Goal: Task Accomplishment & Management: Use online tool/utility

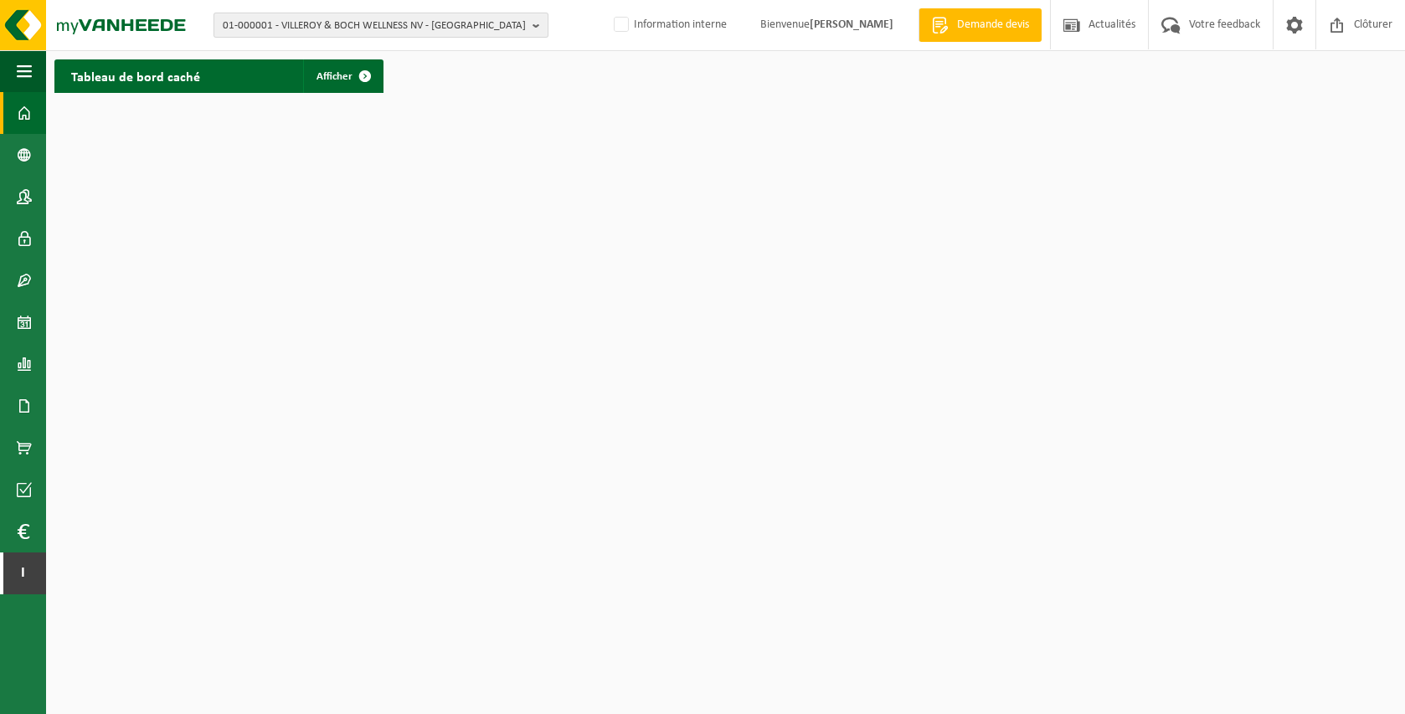
click at [322, 22] on span "01-000001 - VILLEROY & BOCH WELLNESS NV - ROESELARE" at bounding box center [374, 25] width 303 height 25
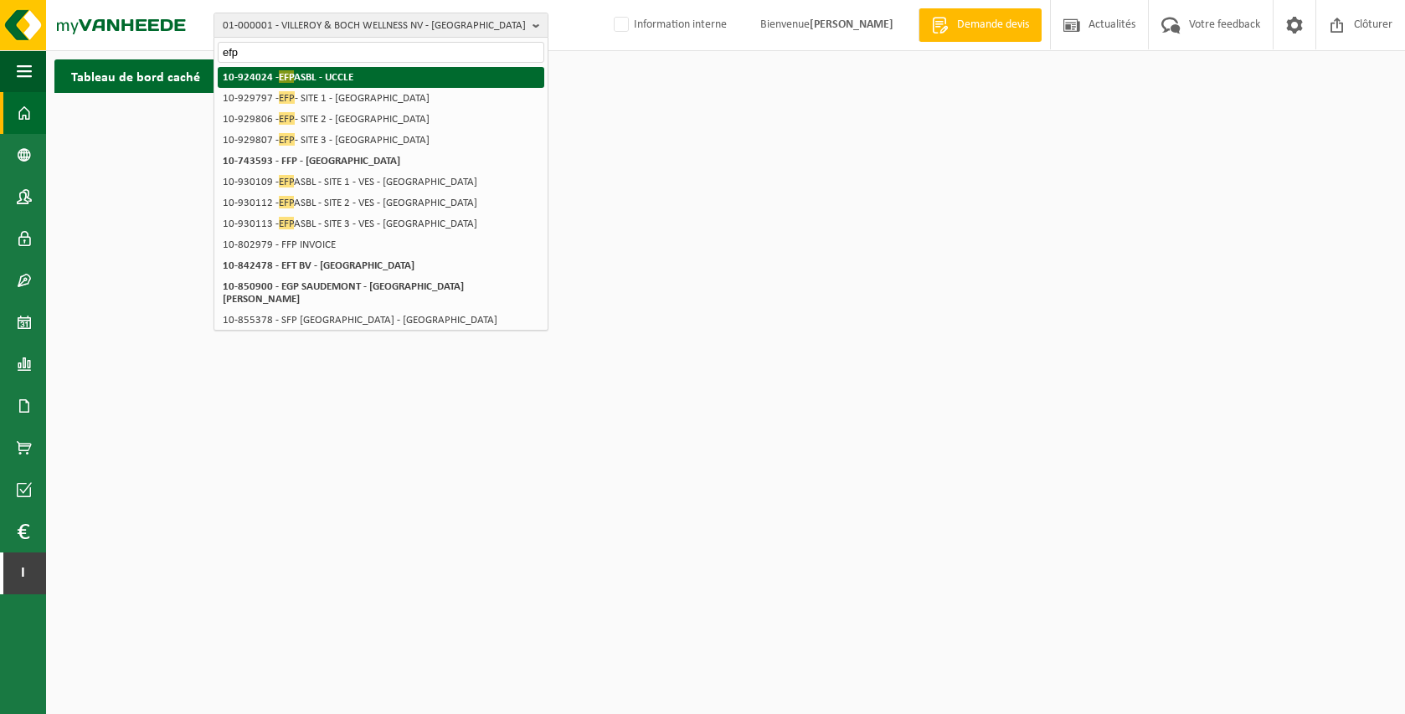
type input "efp"
click at [378, 77] on li "10-924024 - EFP ASBL - UCCLE" at bounding box center [381, 77] width 326 height 21
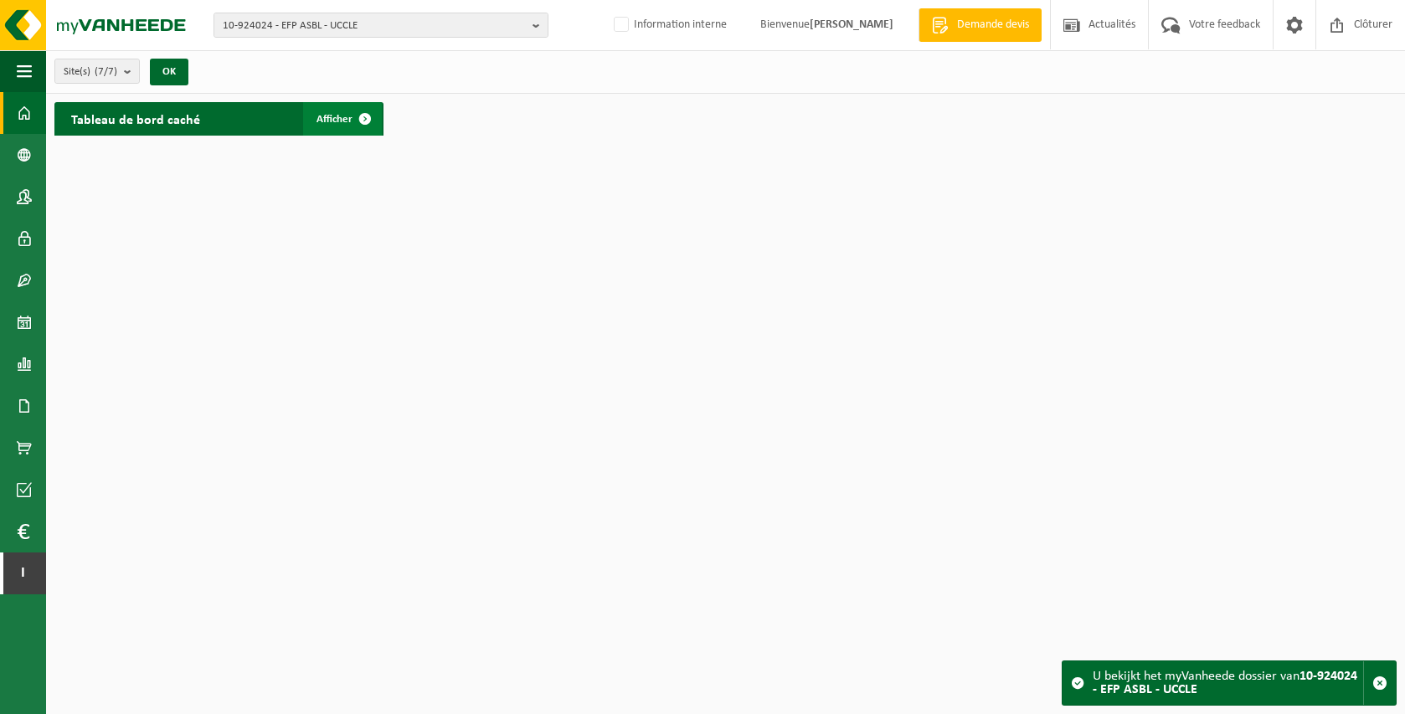
click at [344, 125] on link "Afficher" at bounding box center [342, 118] width 79 height 33
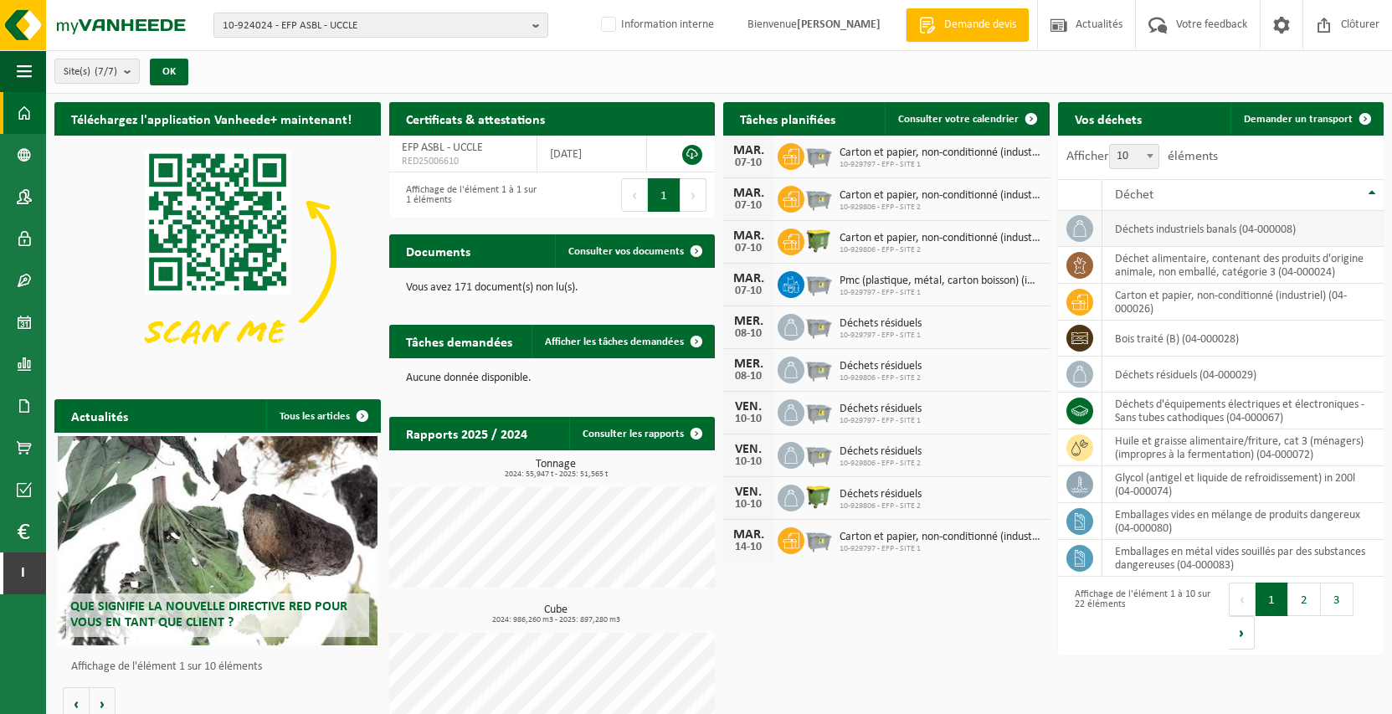
click at [1189, 226] on td "déchets industriels banals (04-000008)" at bounding box center [1243, 229] width 282 height 36
click at [1081, 222] on icon at bounding box center [1079, 228] width 17 height 17
click at [1318, 122] on span "Demander un transport" at bounding box center [1298, 119] width 109 height 11
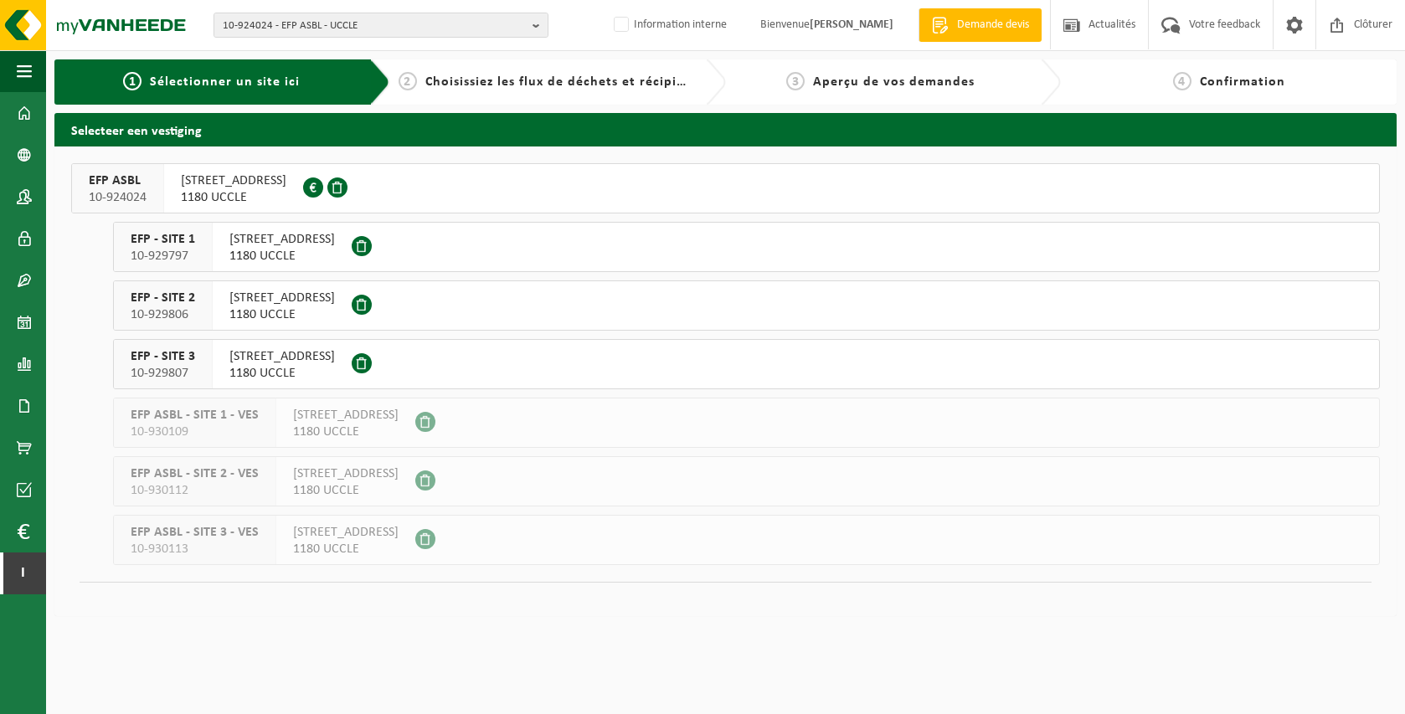
click at [269, 246] on span "RUE DE STALLE 292B" at bounding box center [281, 239] width 105 height 17
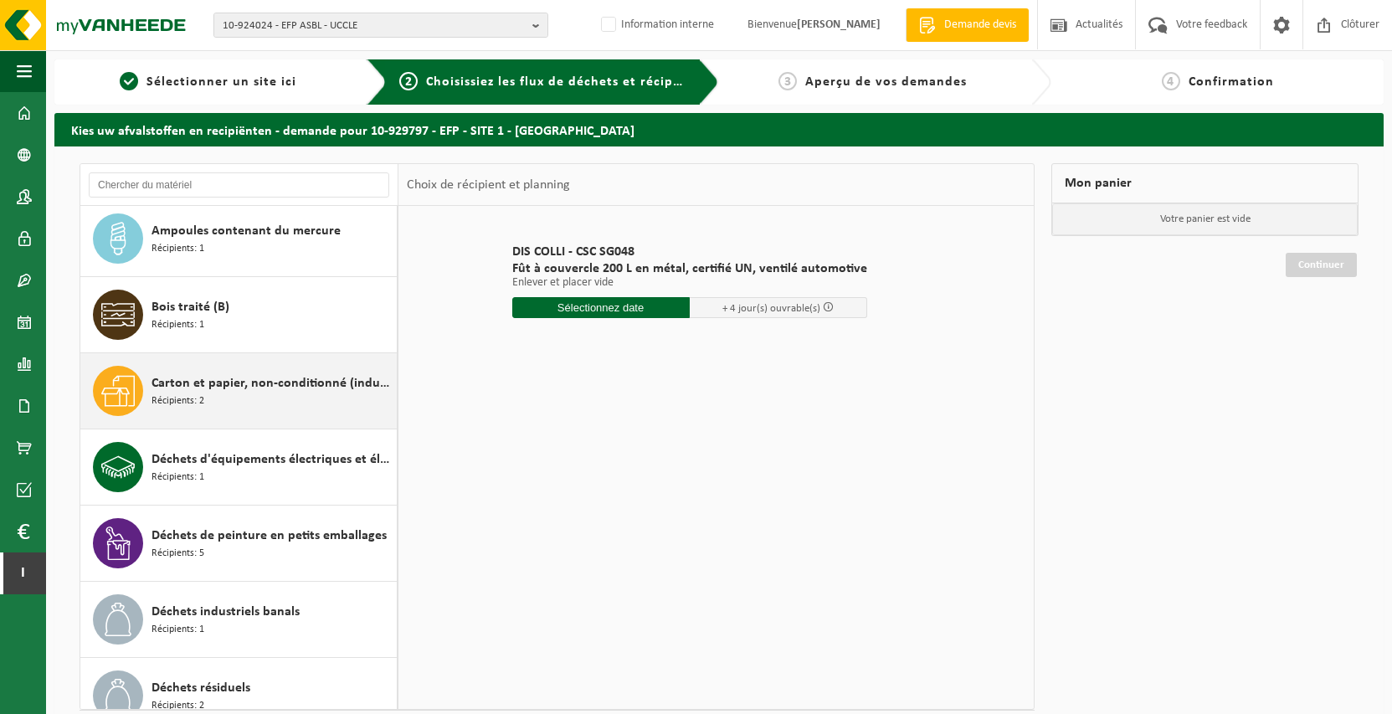
scroll to position [83, 0]
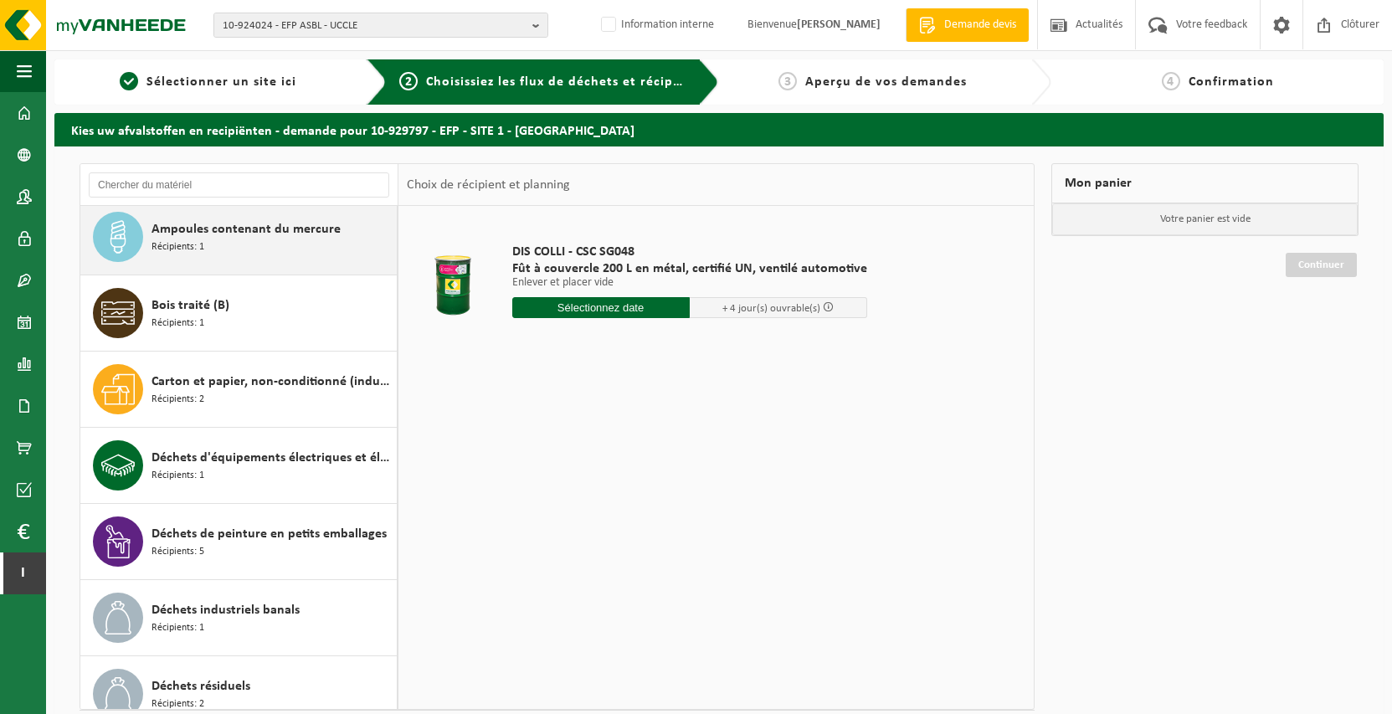
click at [224, 256] on div "Ampoules contenant du mercure Récipients: 1" at bounding box center [272, 237] width 241 height 50
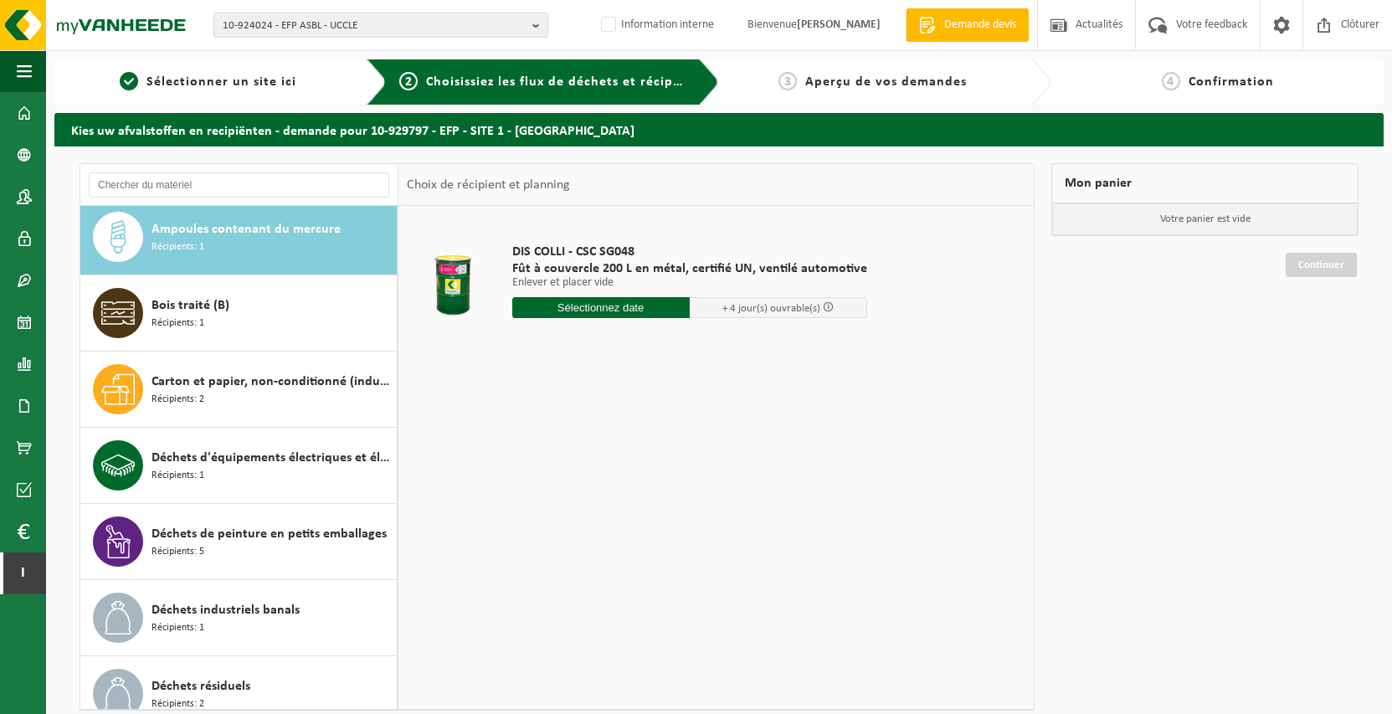
scroll to position [76, 0]
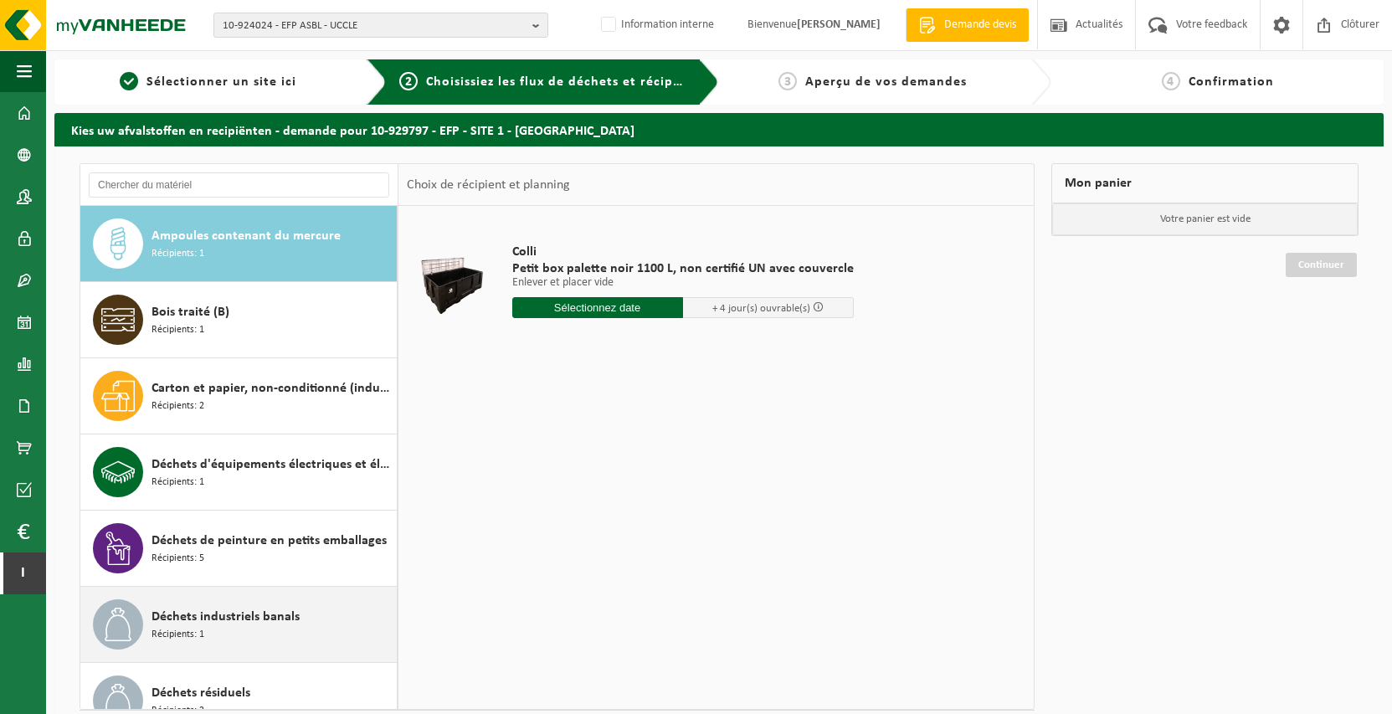
click at [194, 616] on span "Déchets industriels banals" at bounding box center [226, 617] width 148 height 20
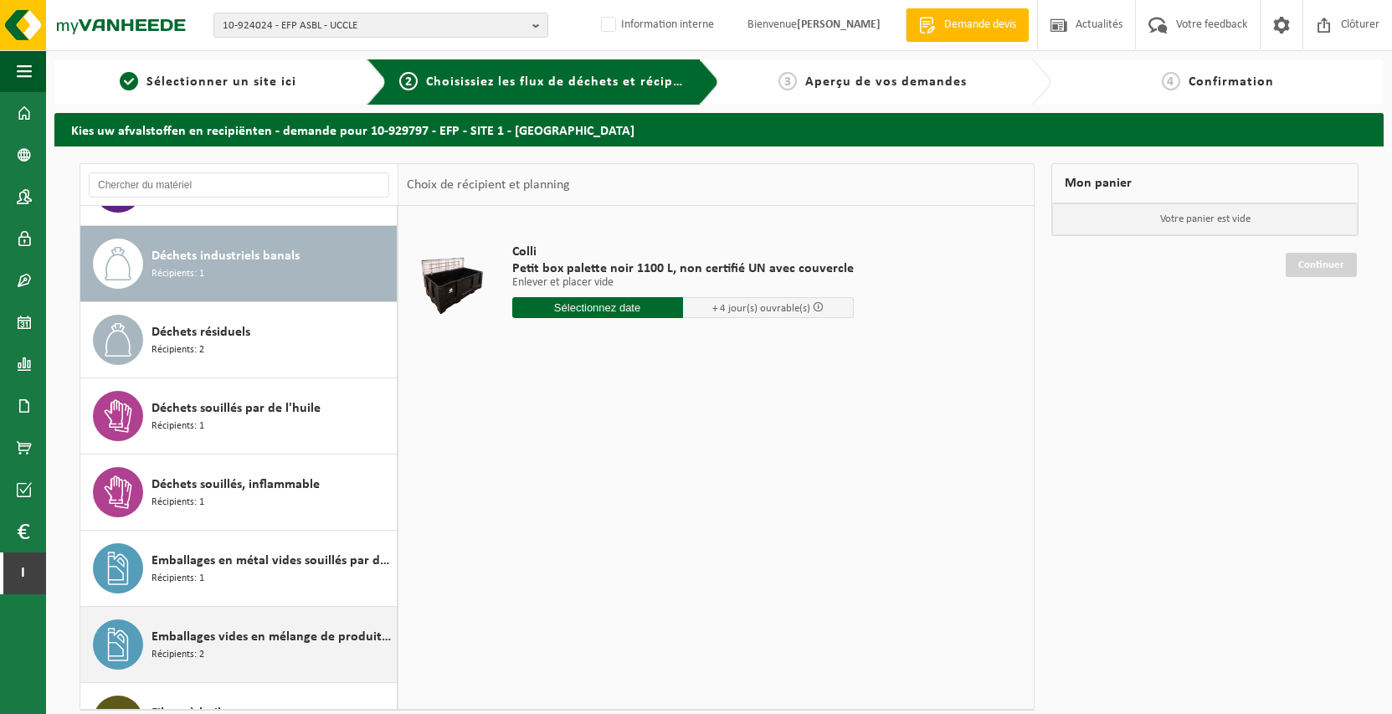
scroll to position [457, 0]
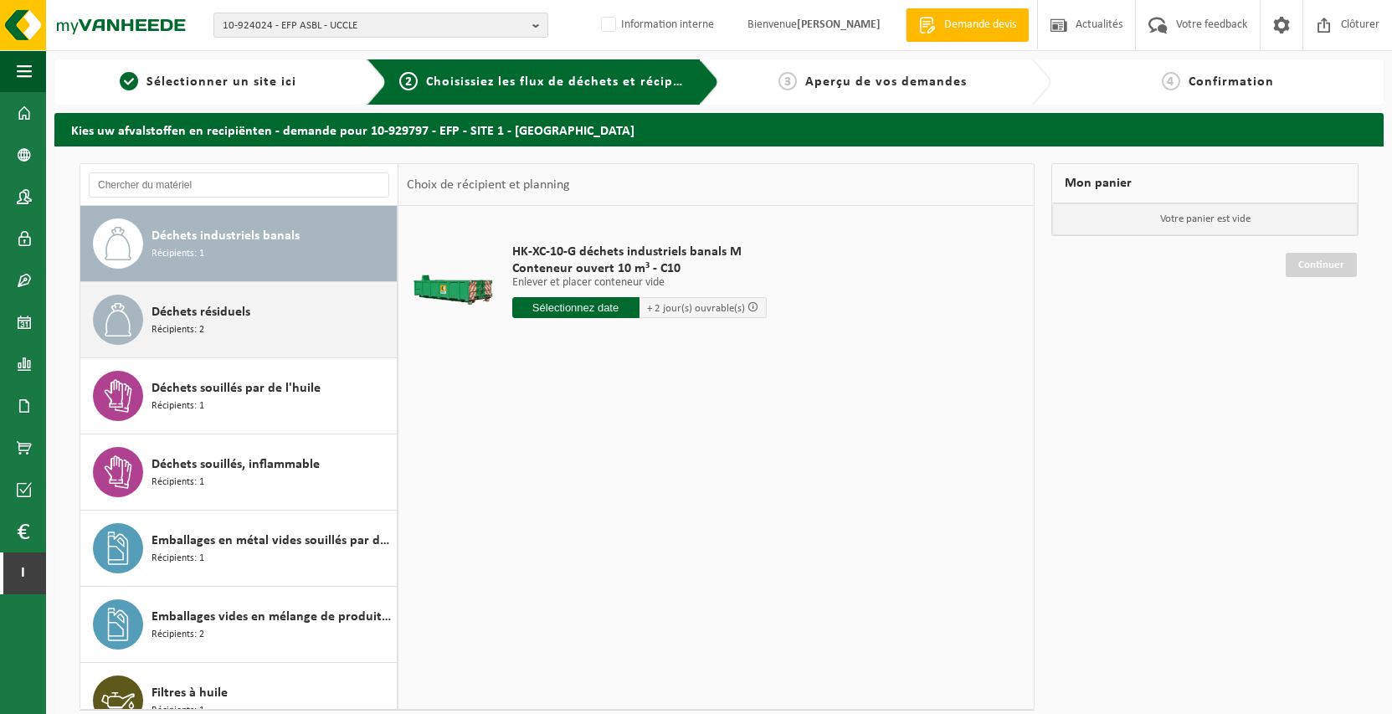
click at [265, 308] on div "Déchets résiduels Récipients: 2" at bounding box center [272, 320] width 241 height 50
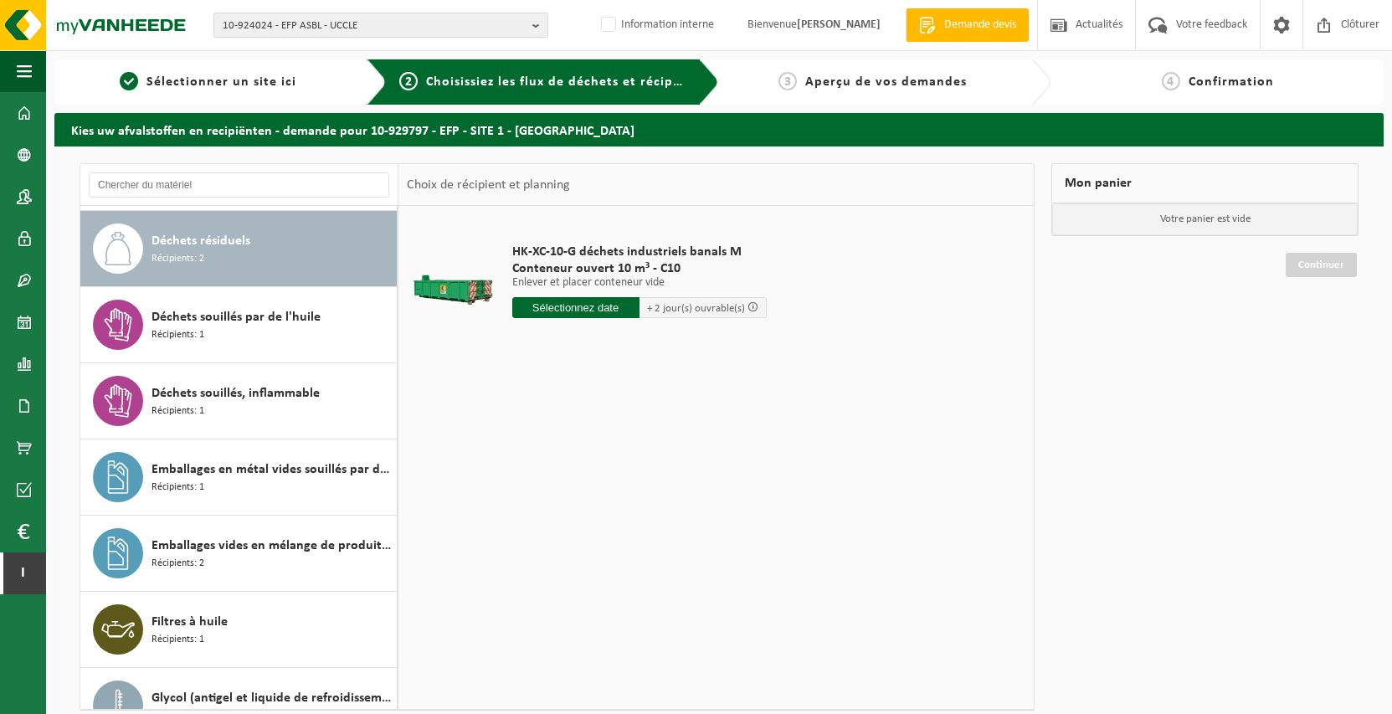
scroll to position [533, 0]
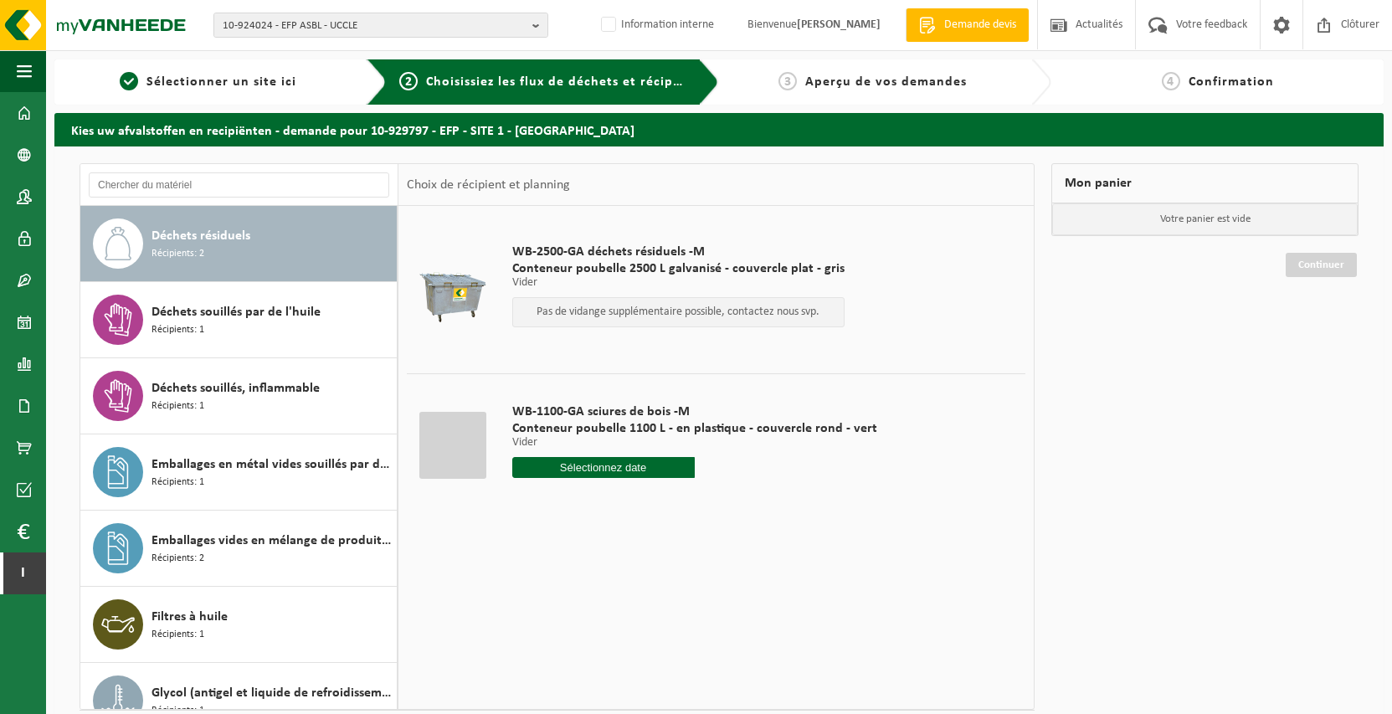
click at [681, 265] on span "Conteneur poubelle 2500 L galvanisé - couvercle plat - gris" at bounding box center [678, 268] width 332 height 17
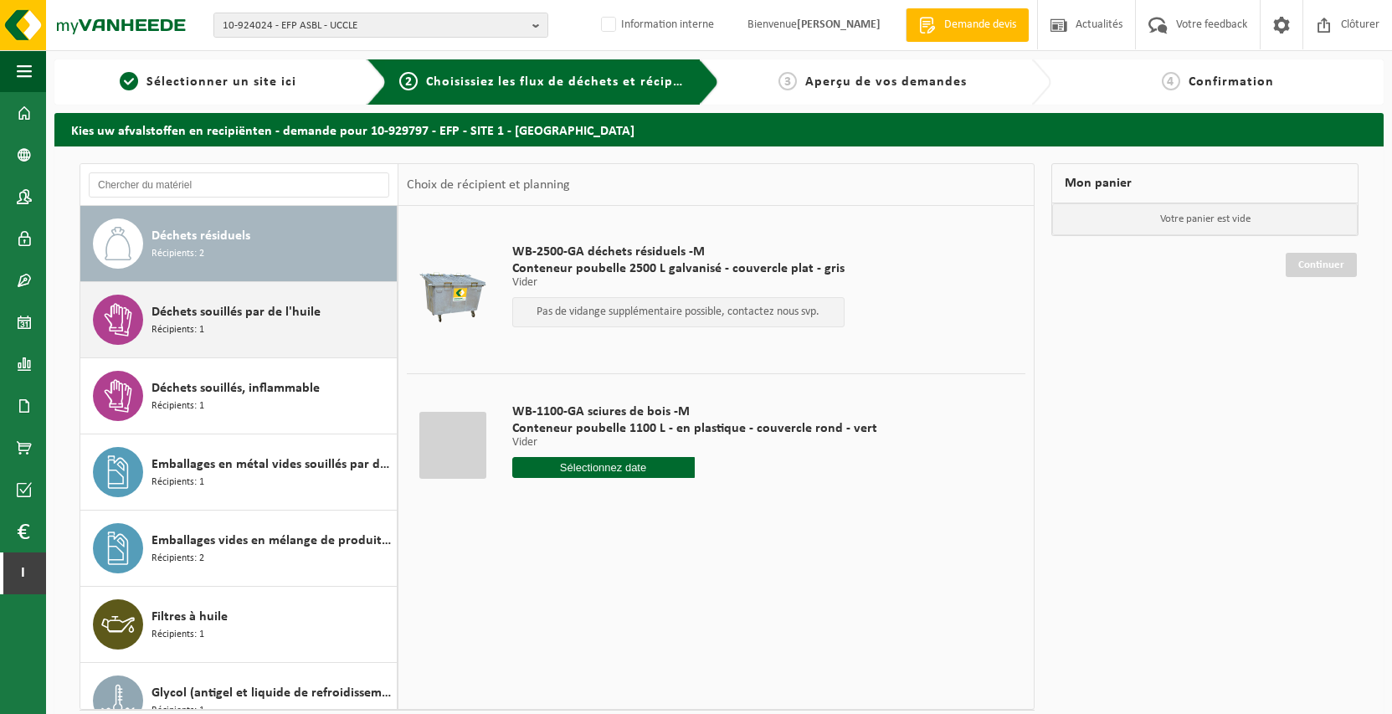
click at [178, 311] on span "Déchets souillés par de l'huile" at bounding box center [236, 312] width 169 height 20
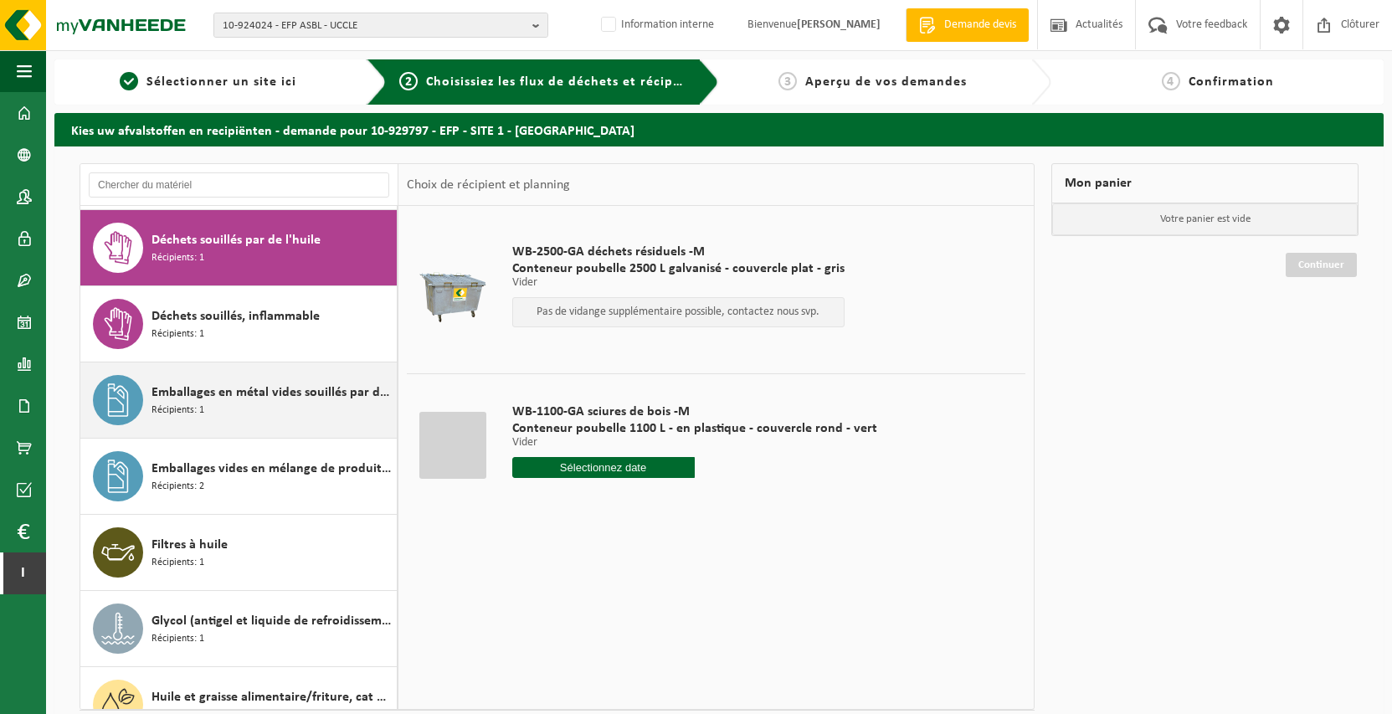
scroll to position [609, 0]
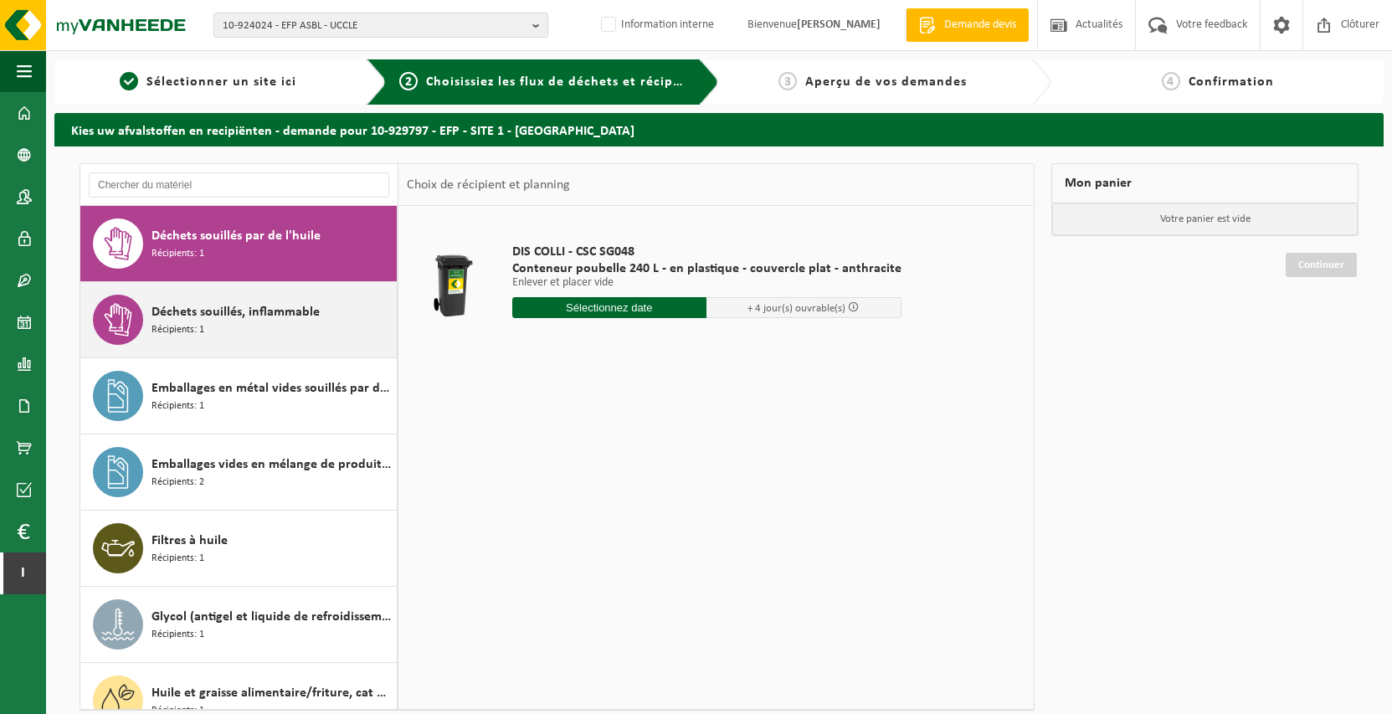
click at [263, 328] on div "Déchets souillés, inflammable Récipients: 1" at bounding box center [272, 320] width 241 height 50
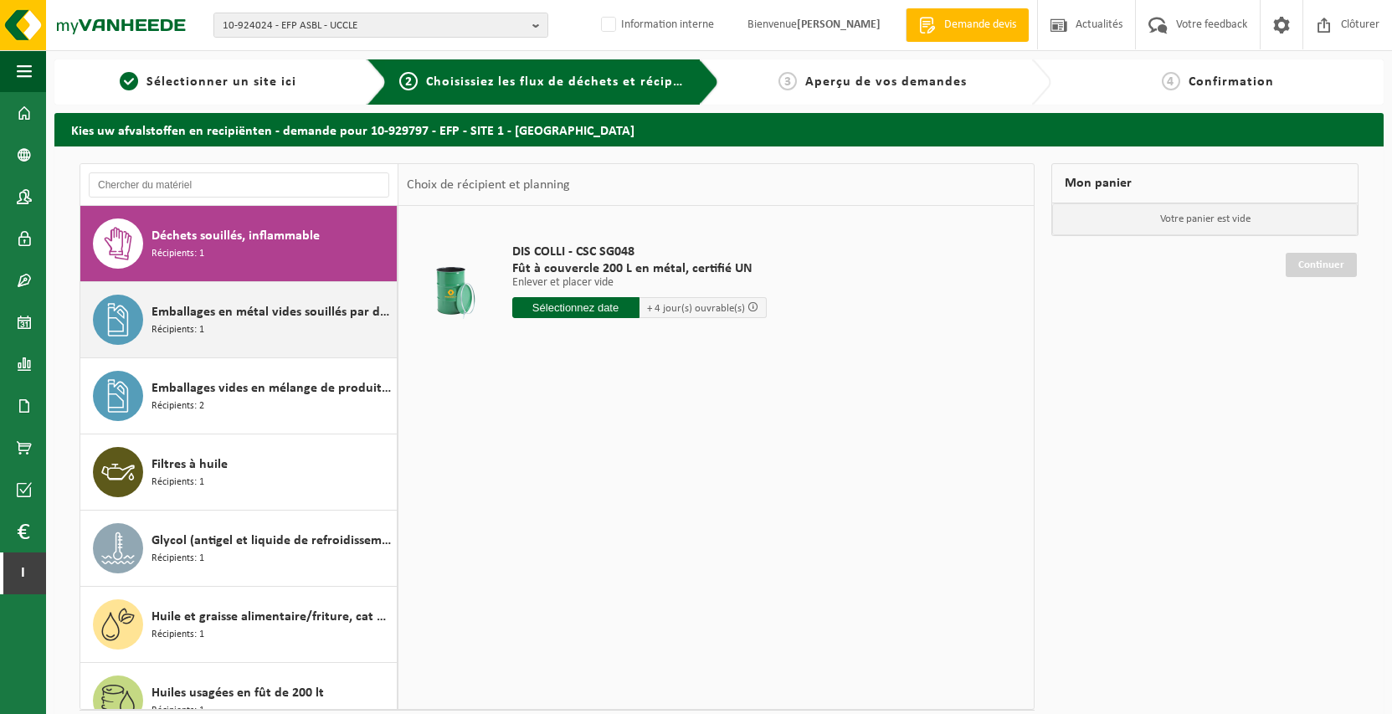
click at [259, 327] on div "Emballages en métal vides souillés par des substances dangereuses Récipients: 1" at bounding box center [272, 320] width 241 height 50
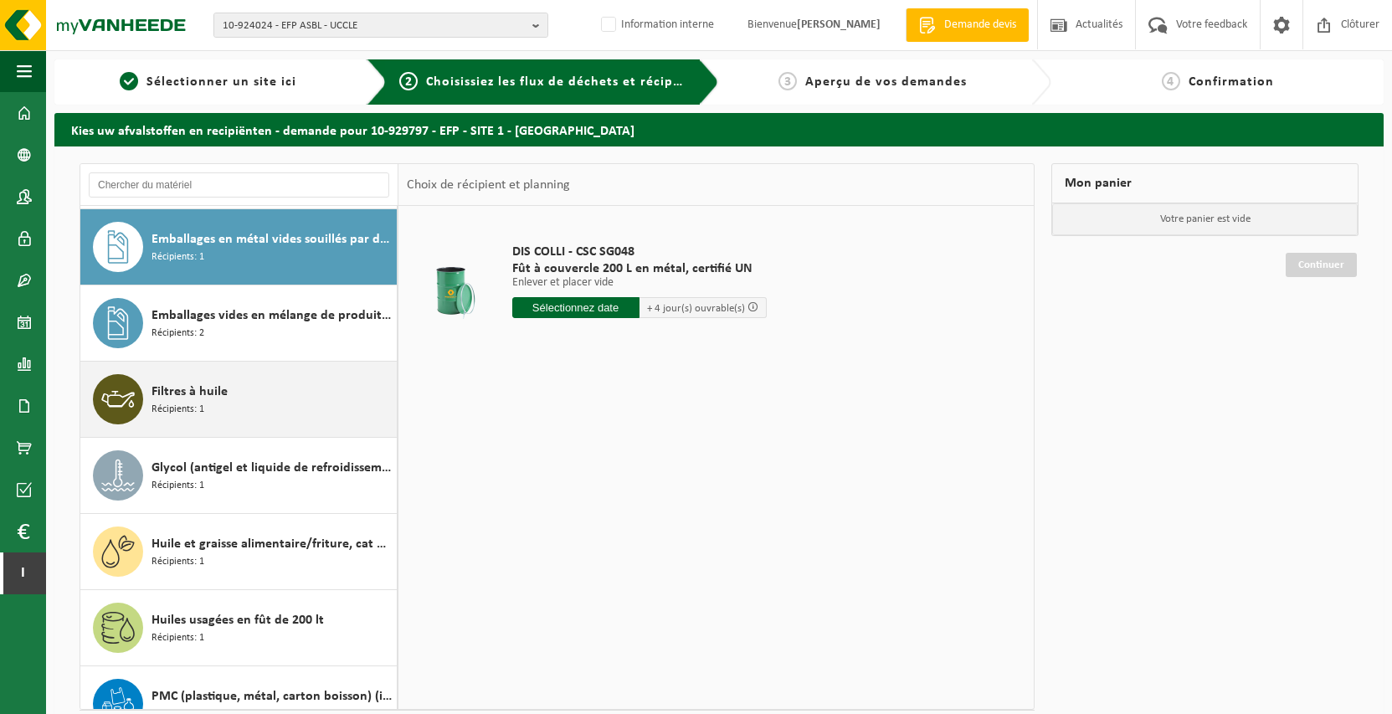
scroll to position [762, 0]
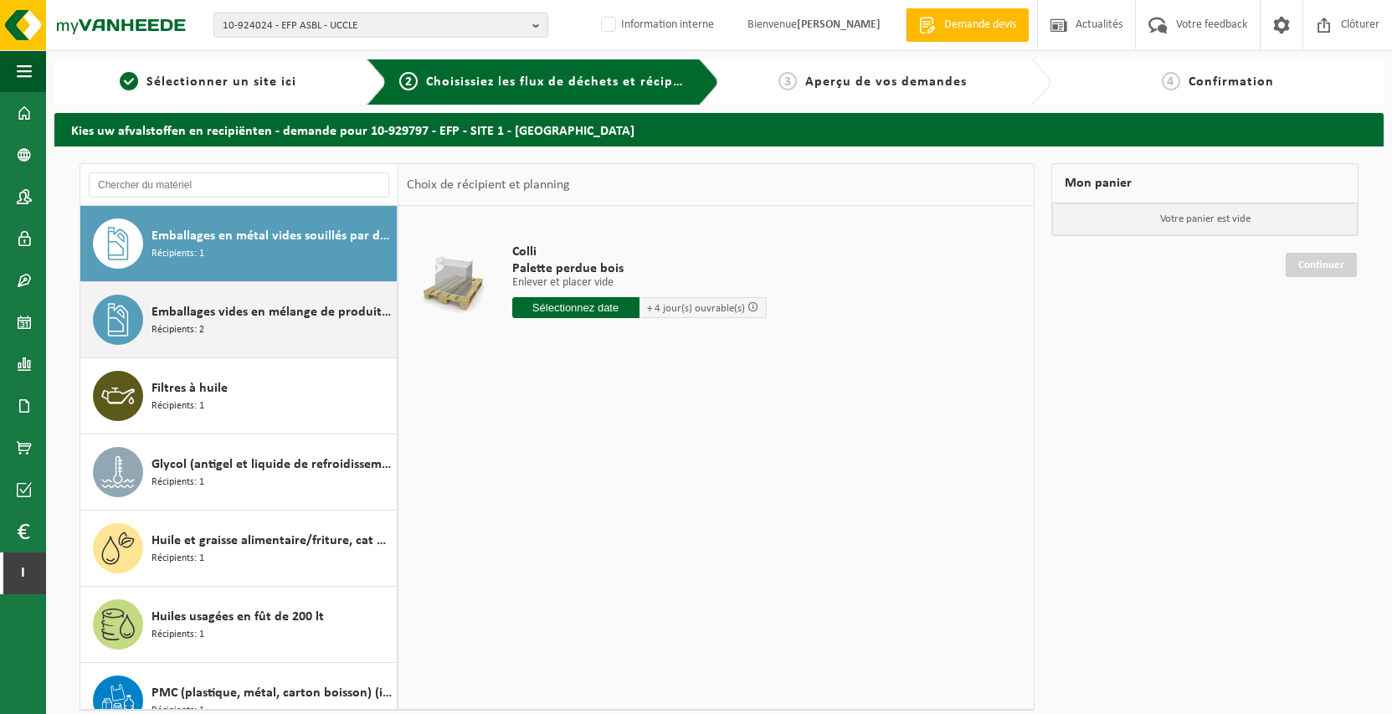
click at [255, 307] on span "Emballages vides en mélange de produits dangereux" at bounding box center [272, 312] width 241 height 20
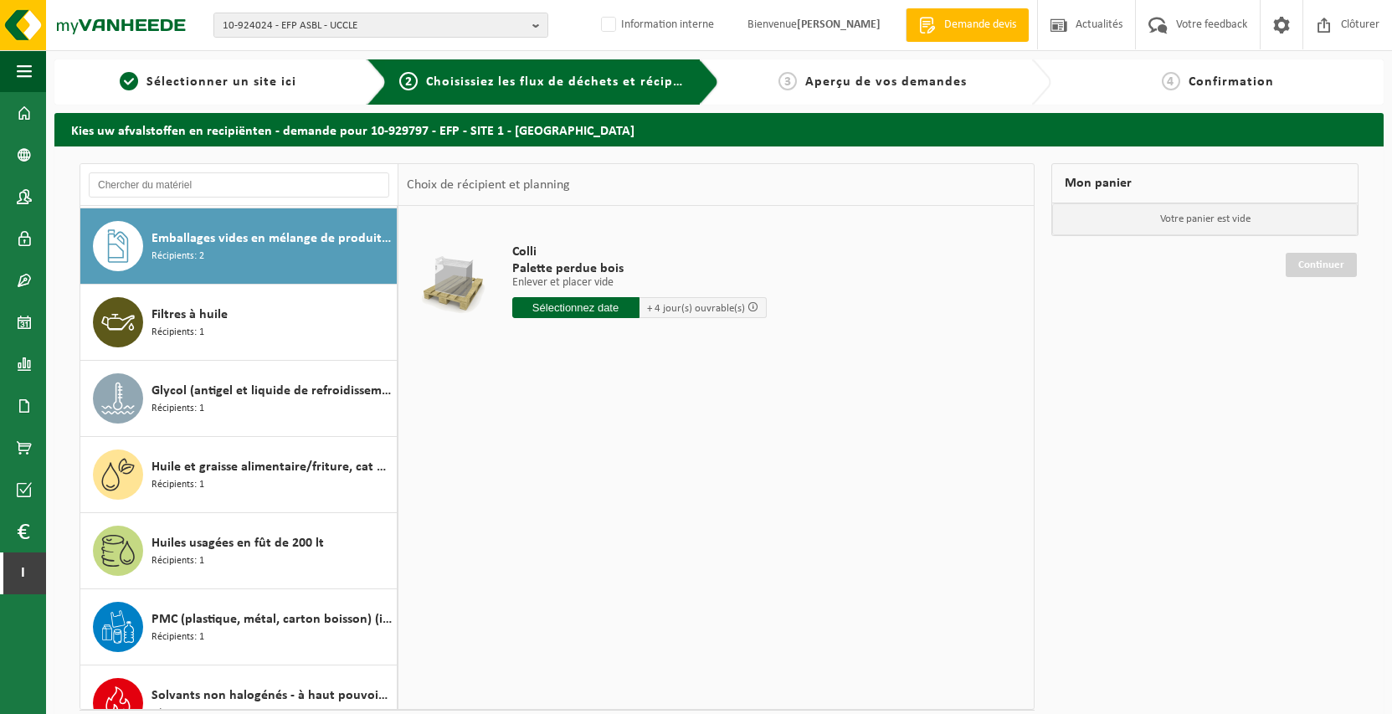
scroll to position [838, 0]
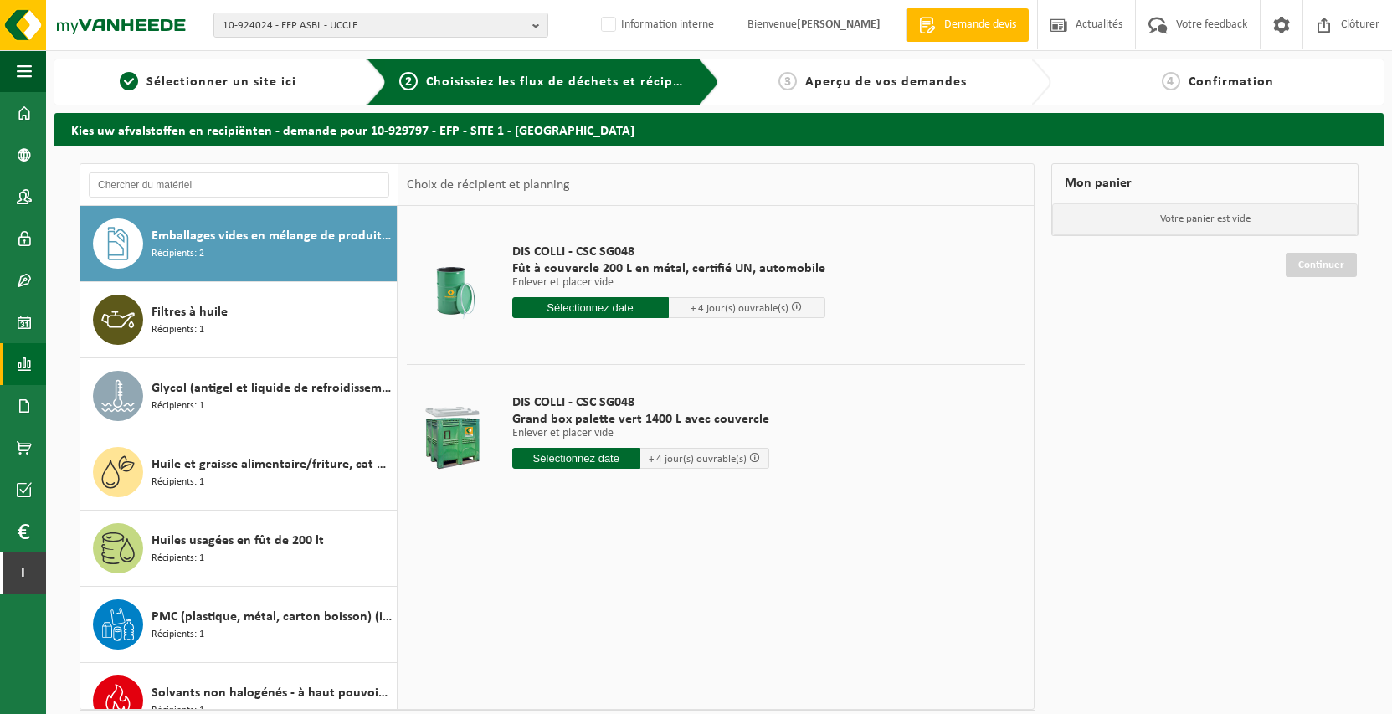
click at [40, 373] on link "Rapports" at bounding box center [23, 364] width 46 height 42
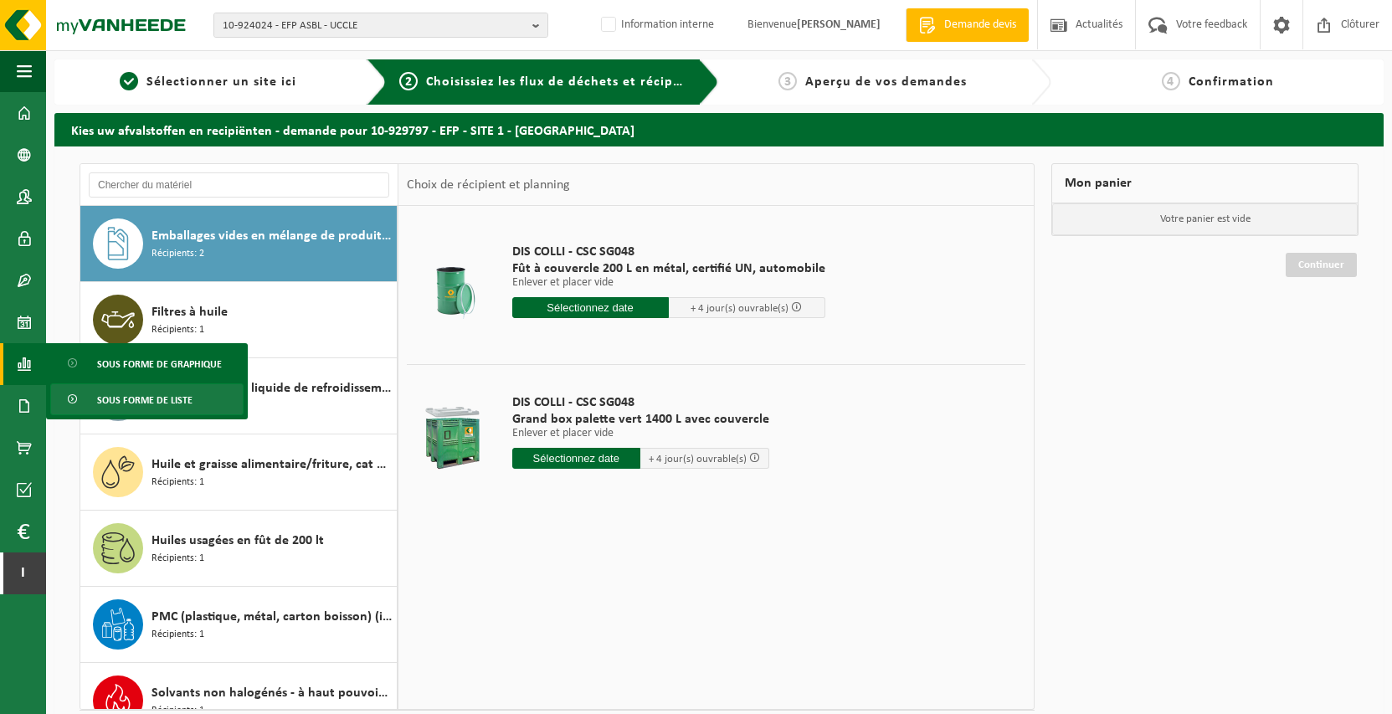
click at [156, 398] on span "Sous forme de liste" at bounding box center [144, 400] width 95 height 32
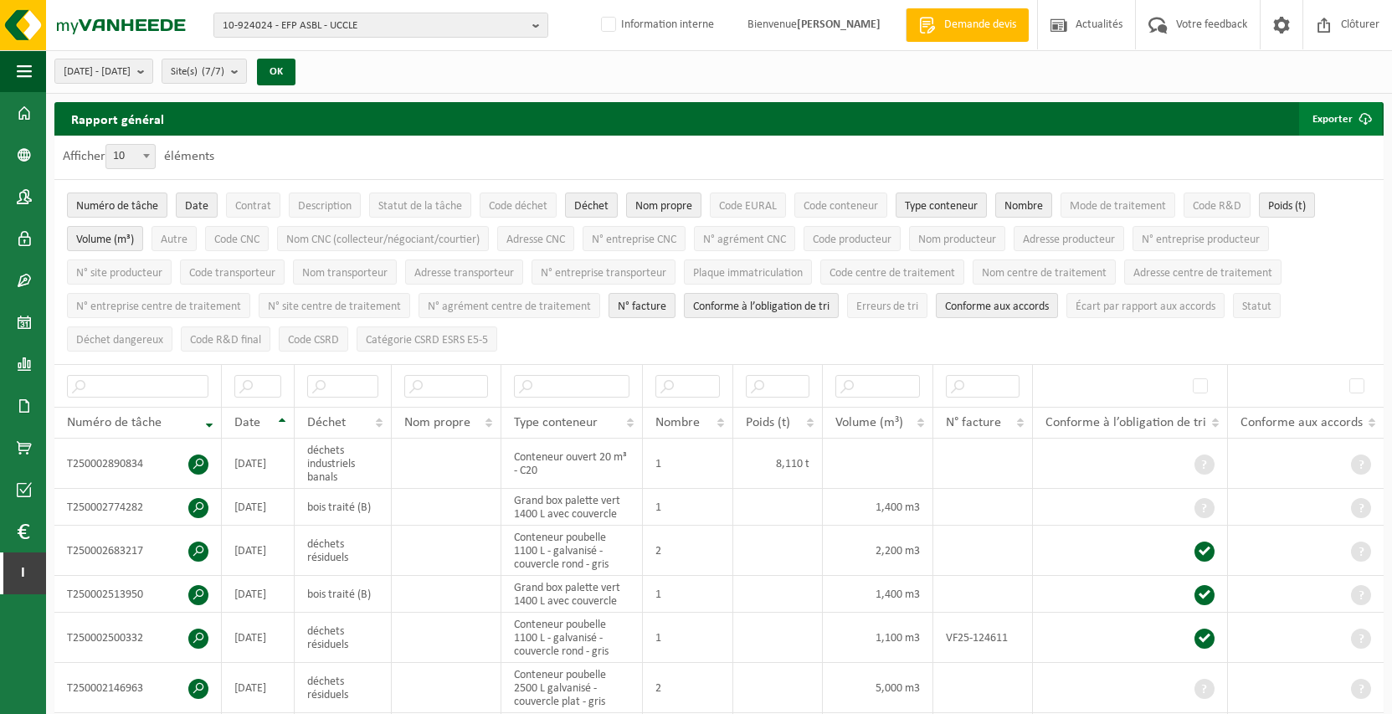
click at [1368, 114] on span "submit" at bounding box center [1365, 118] width 33 height 33
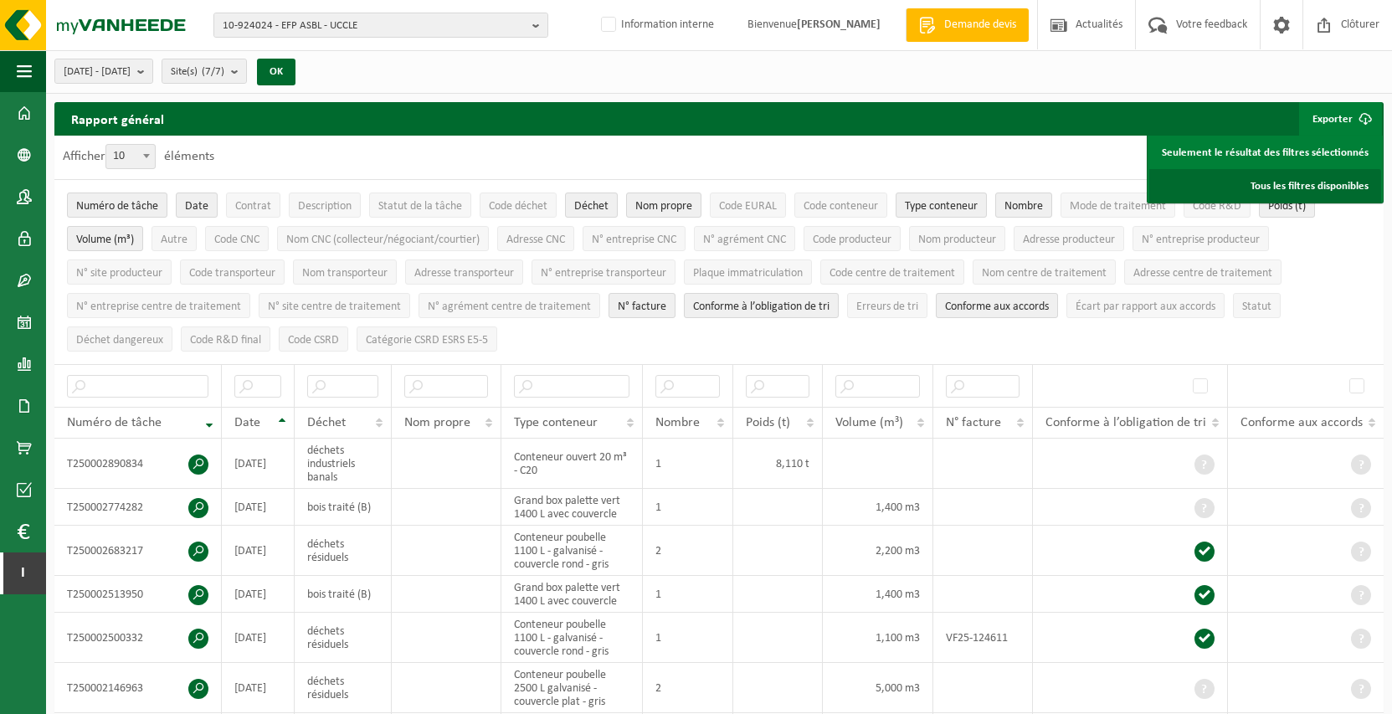
click at [1308, 180] on link "Tous les filtres disponibles" at bounding box center [1265, 185] width 232 height 33
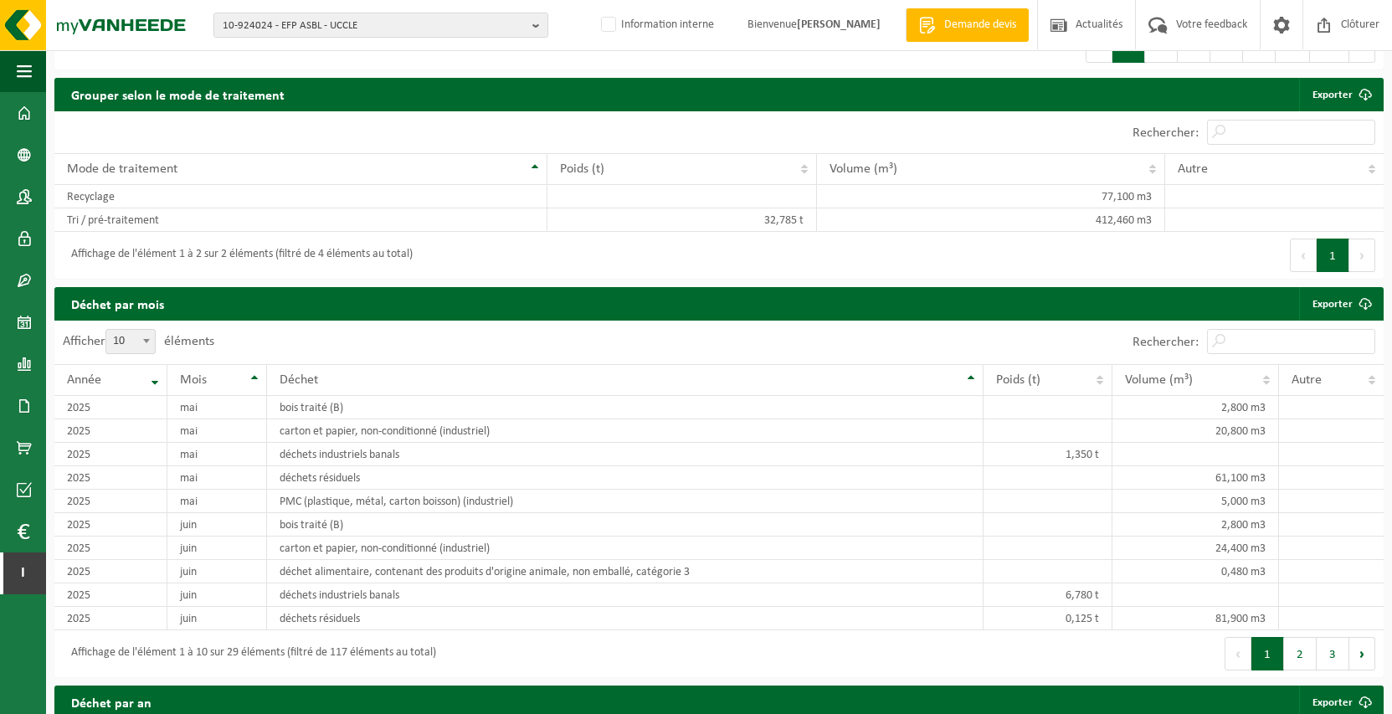
scroll to position [921, 0]
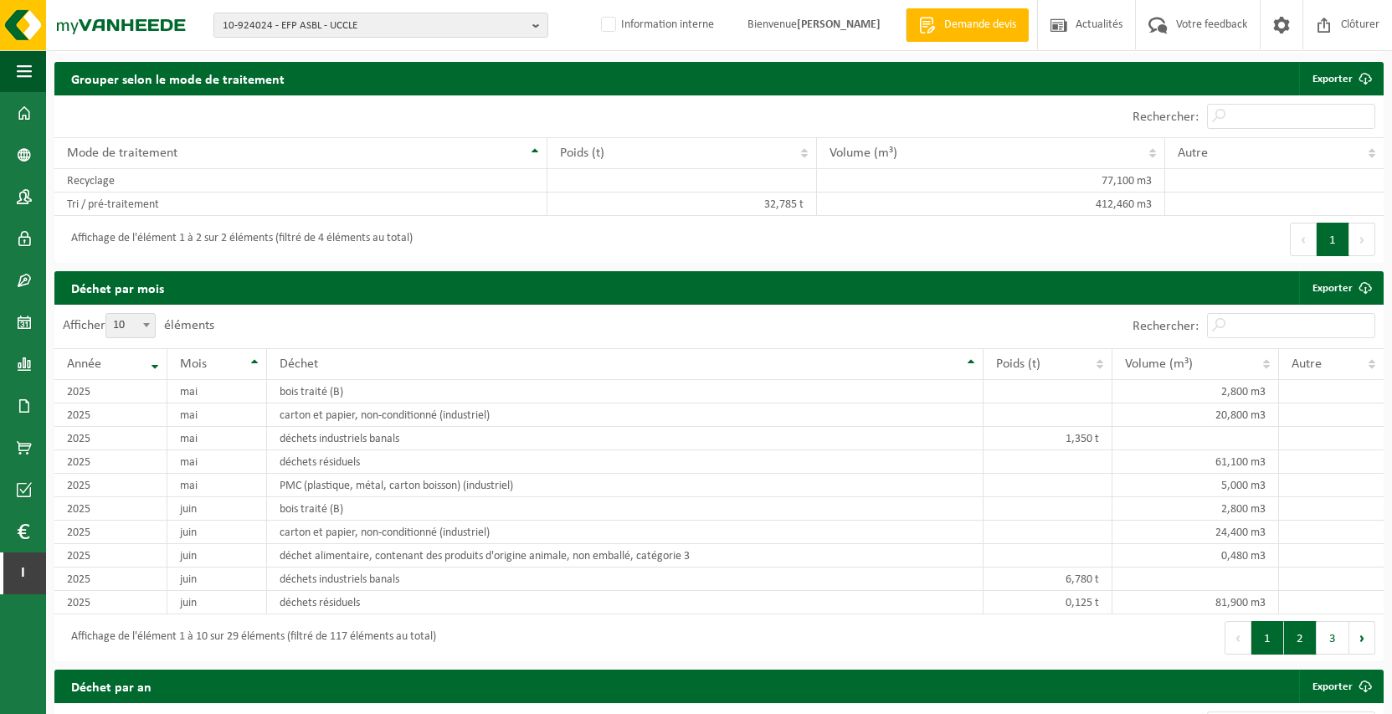
click at [1304, 627] on button "2" at bounding box center [1300, 637] width 33 height 33
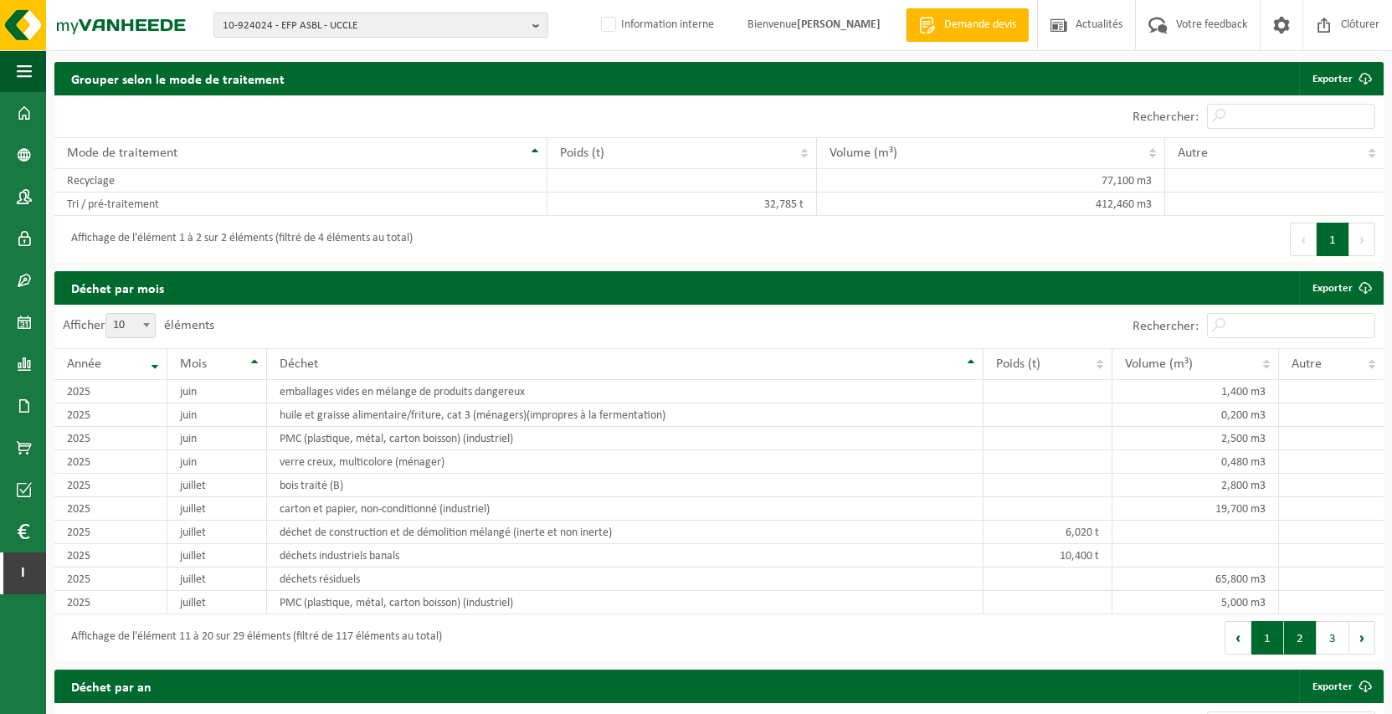
click at [1270, 633] on button "1" at bounding box center [1267, 637] width 33 height 33
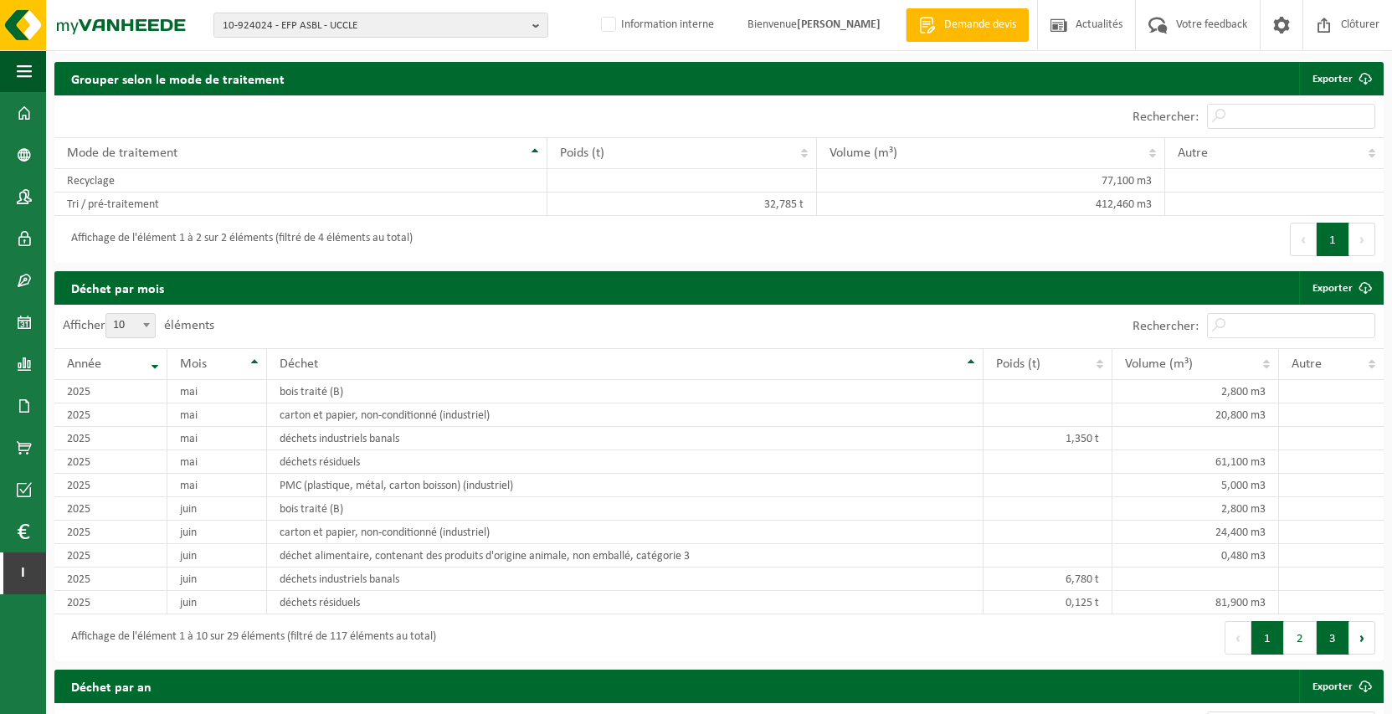
click at [1339, 634] on button "3" at bounding box center [1333, 637] width 33 height 33
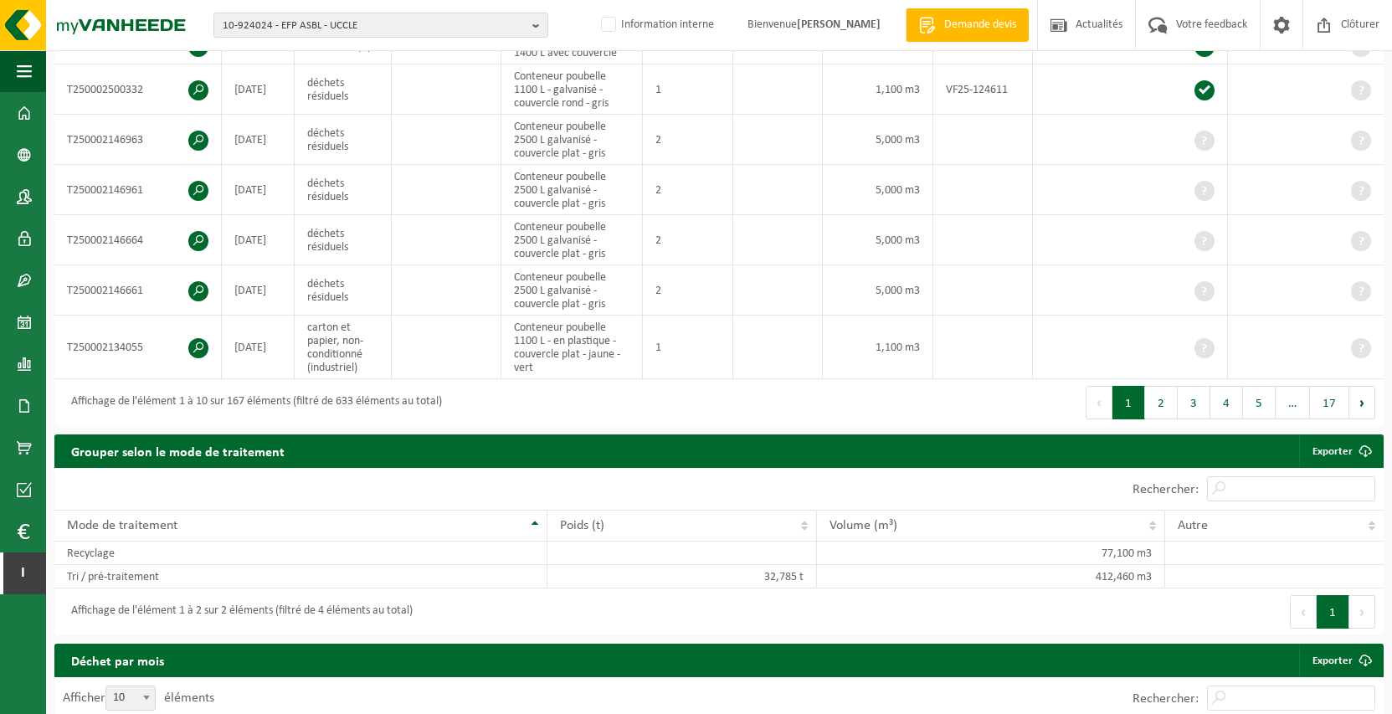
scroll to position [549, 0]
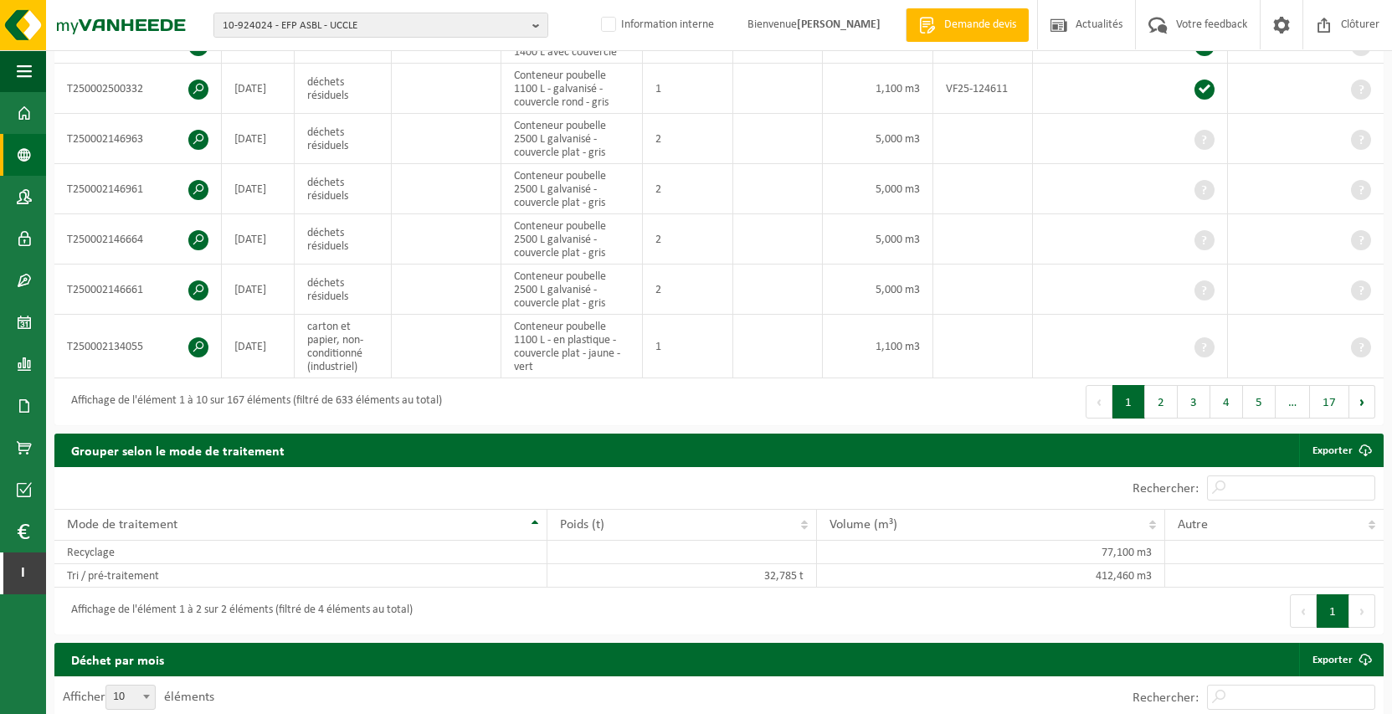
click at [14, 169] on link "Données de l'entrepr..." at bounding box center [23, 155] width 46 height 42
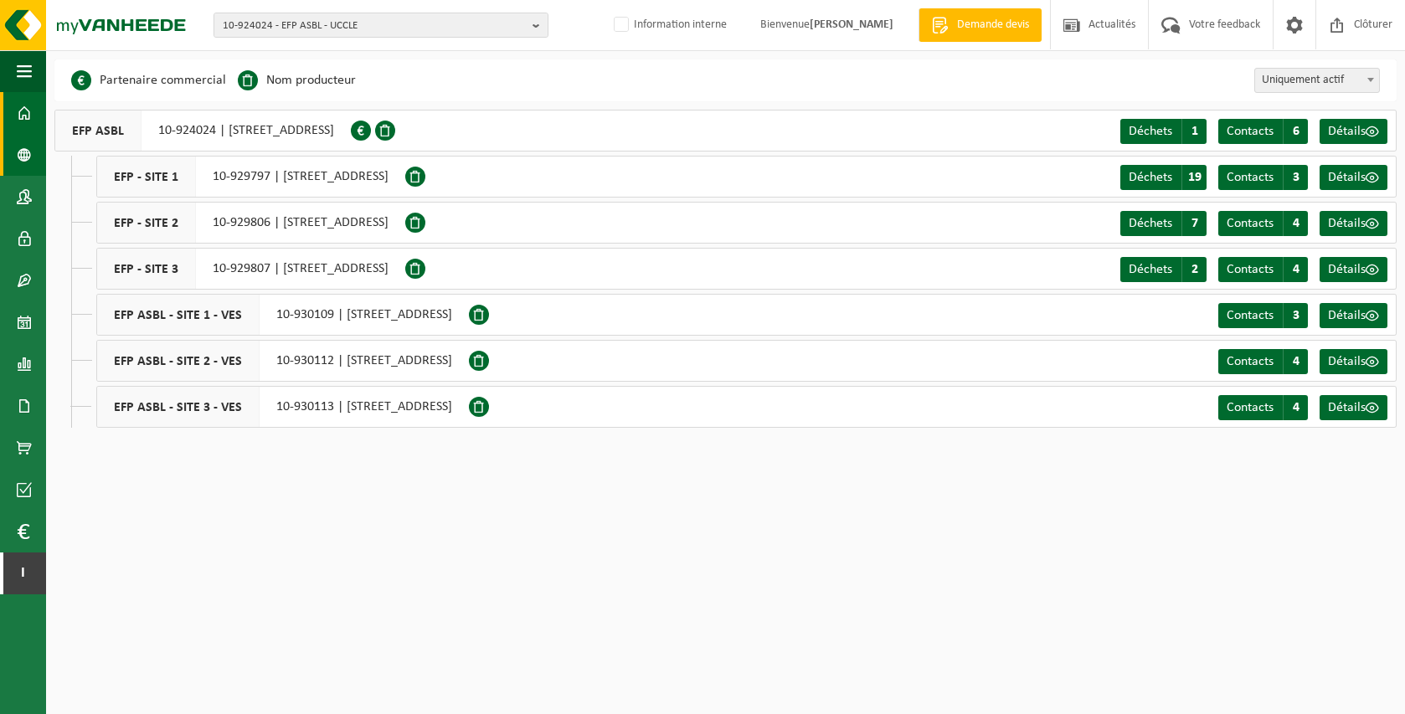
click at [17, 111] on span at bounding box center [24, 113] width 15 height 42
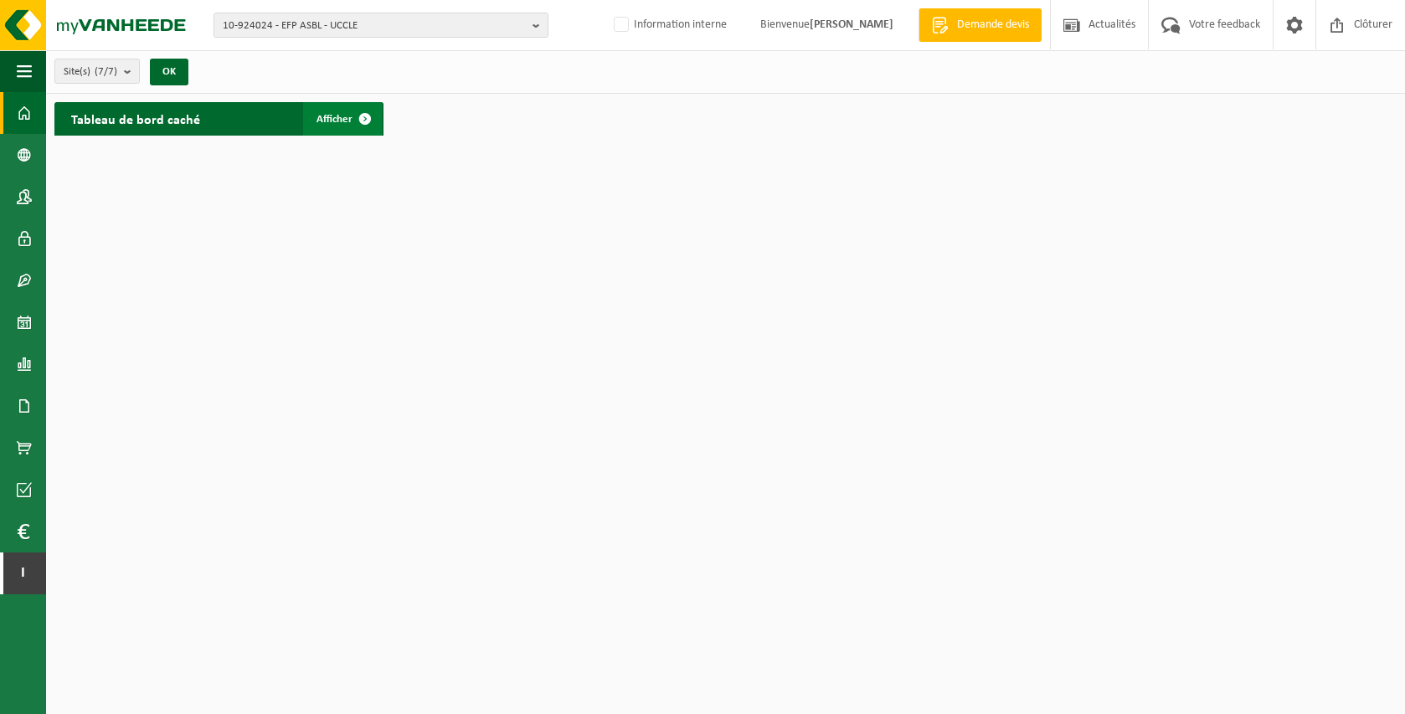
click at [321, 121] on span "Afficher" at bounding box center [334, 119] width 36 height 11
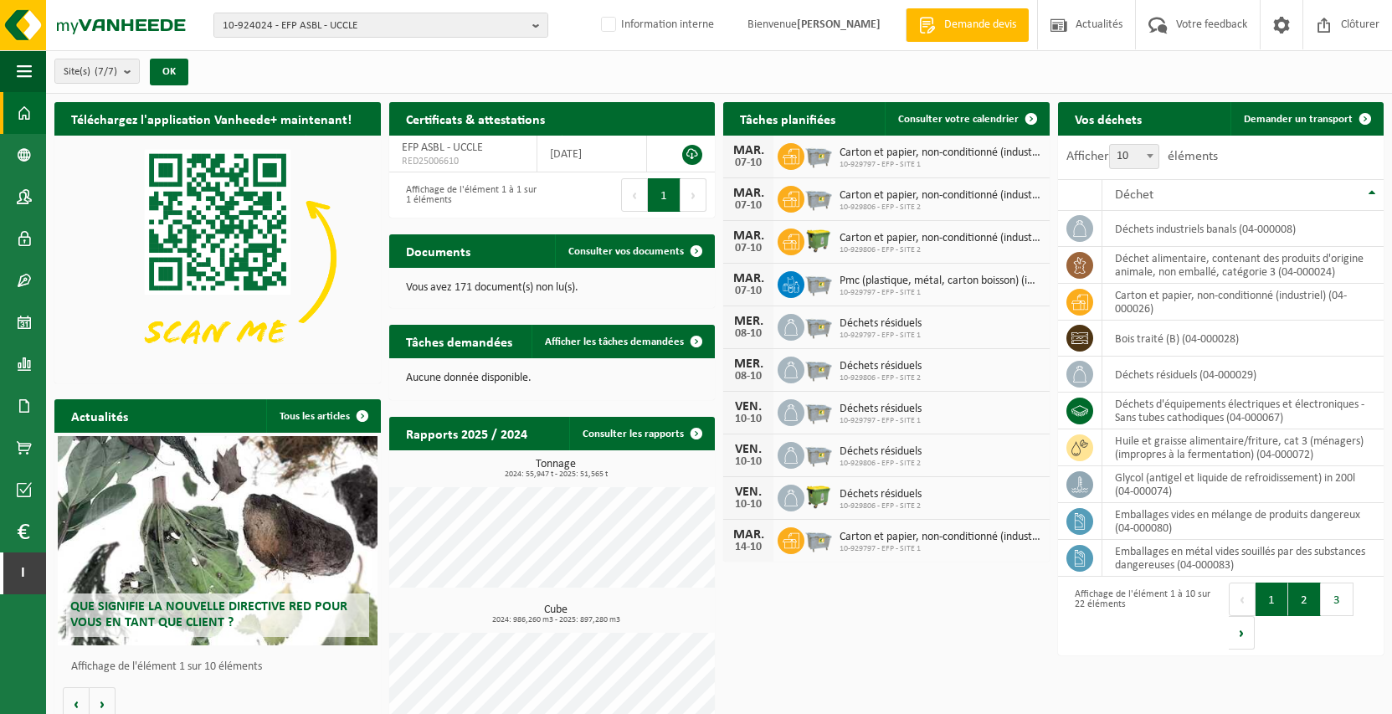
click at [1304, 593] on button "2" at bounding box center [1304, 599] width 33 height 33
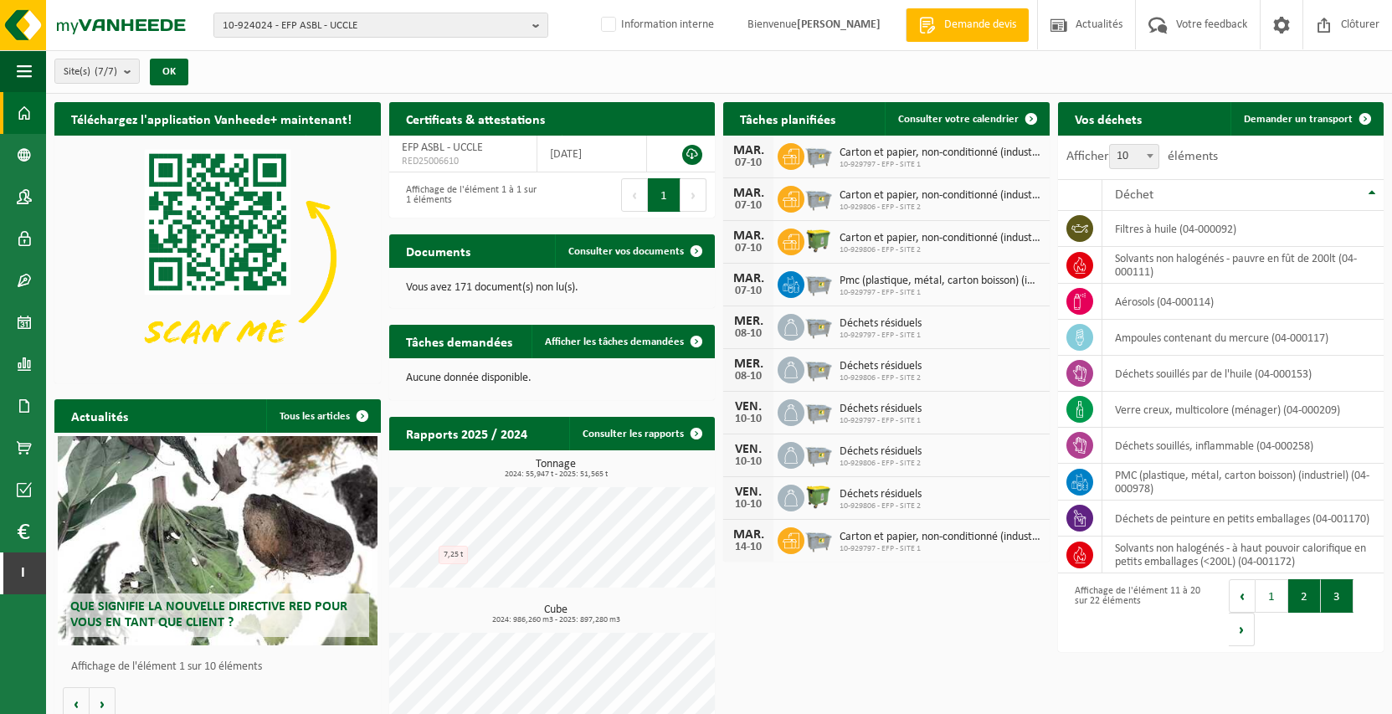
click at [1339, 592] on button "3" at bounding box center [1337, 595] width 33 height 33
